Goal: Information Seeking & Learning: Learn about a topic

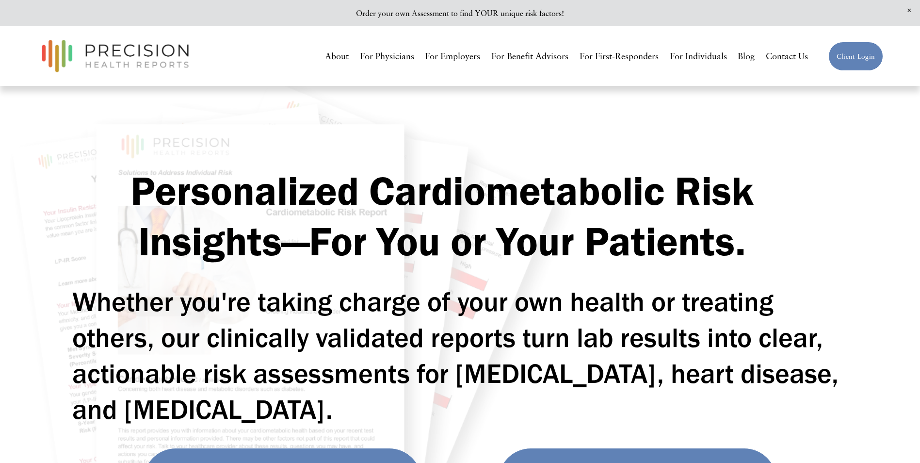
click at [747, 59] on link "Blog" at bounding box center [746, 57] width 17 height 18
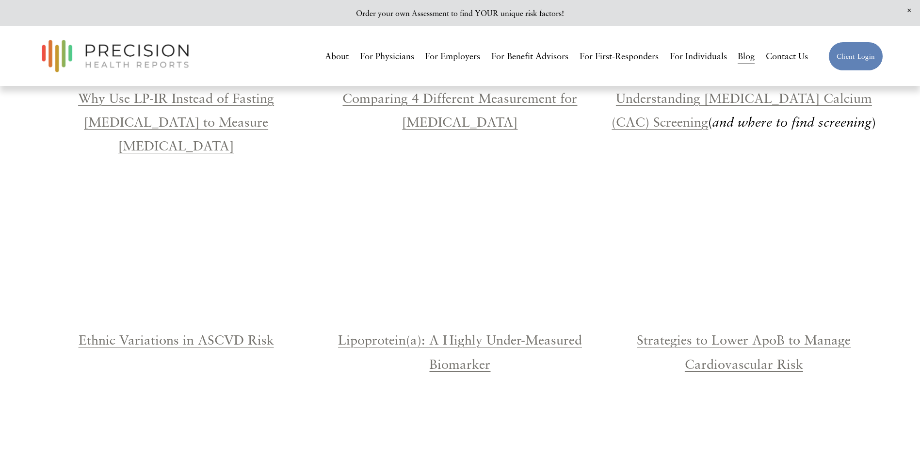
scroll to position [1406, 0]
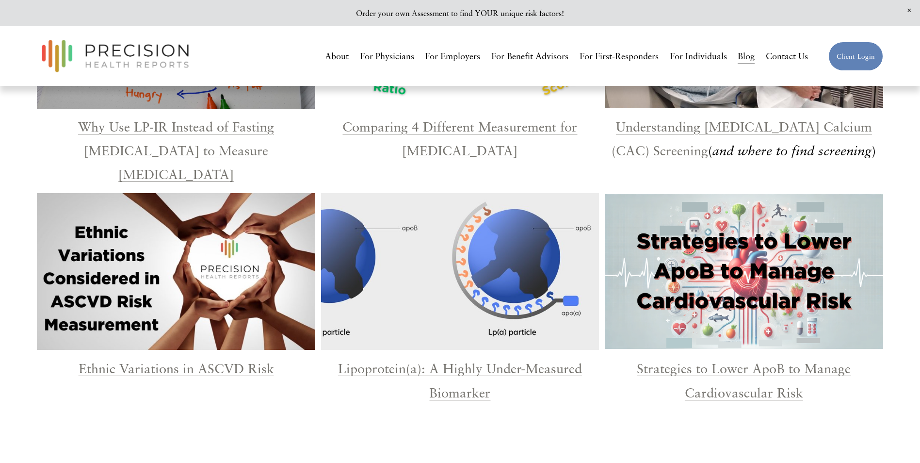
click at [756, 276] on div at bounding box center [744, 271] width 278 height 155
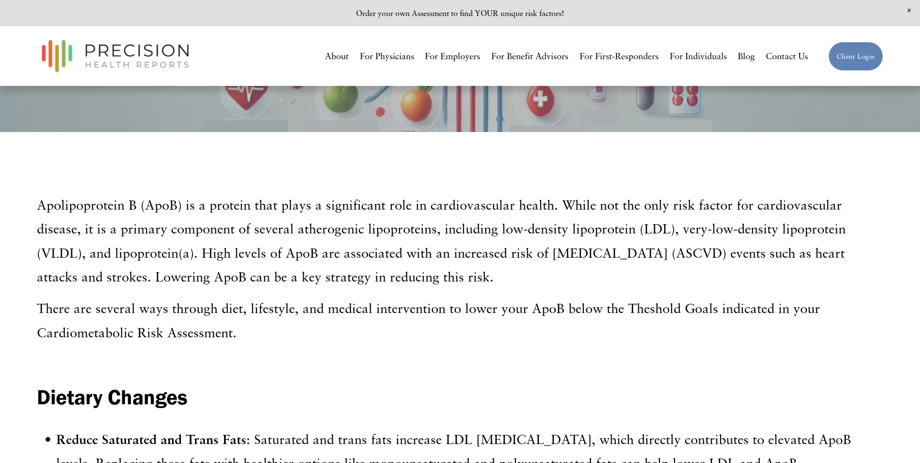
scroll to position [630, 0]
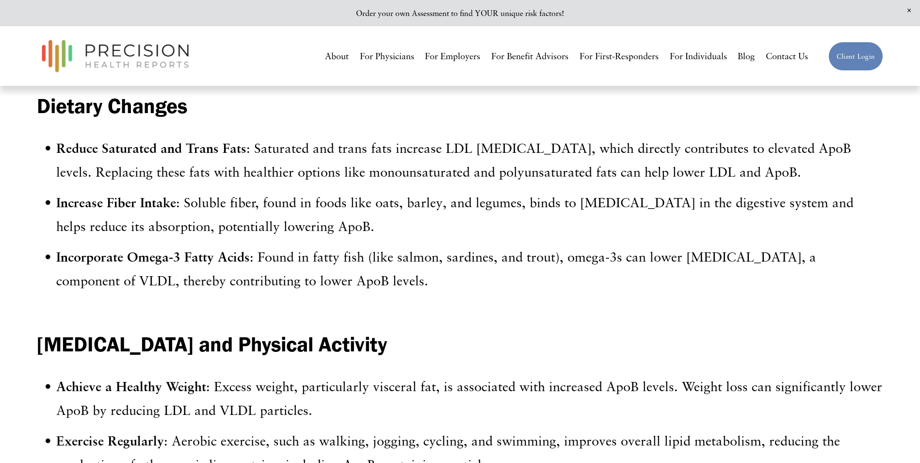
click at [754, 59] on link "Blog" at bounding box center [746, 57] width 17 height 18
